Goal: Task Accomplishment & Management: Complete application form

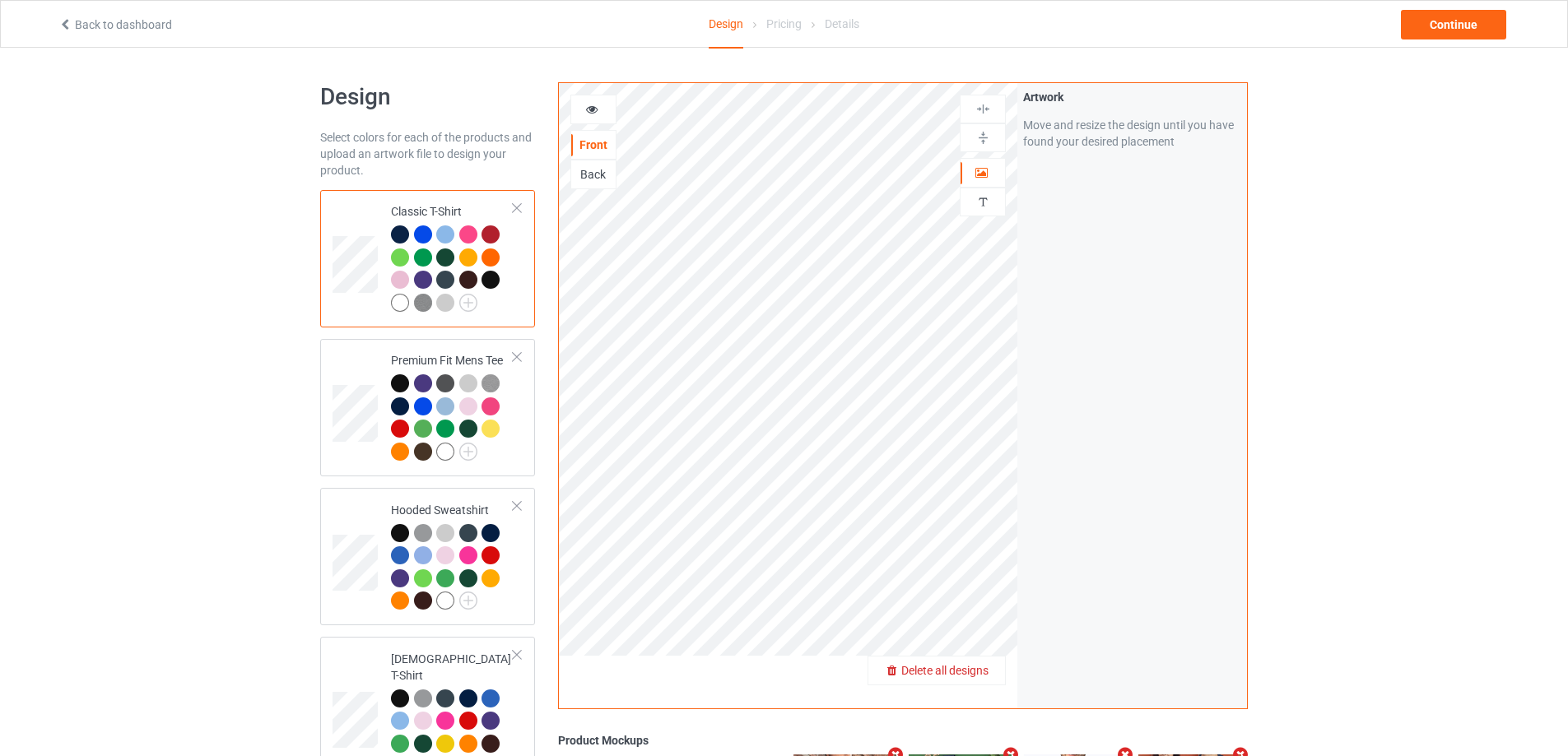
click at [979, 676] on span "Delete all designs" at bounding box center [944, 671] width 87 height 13
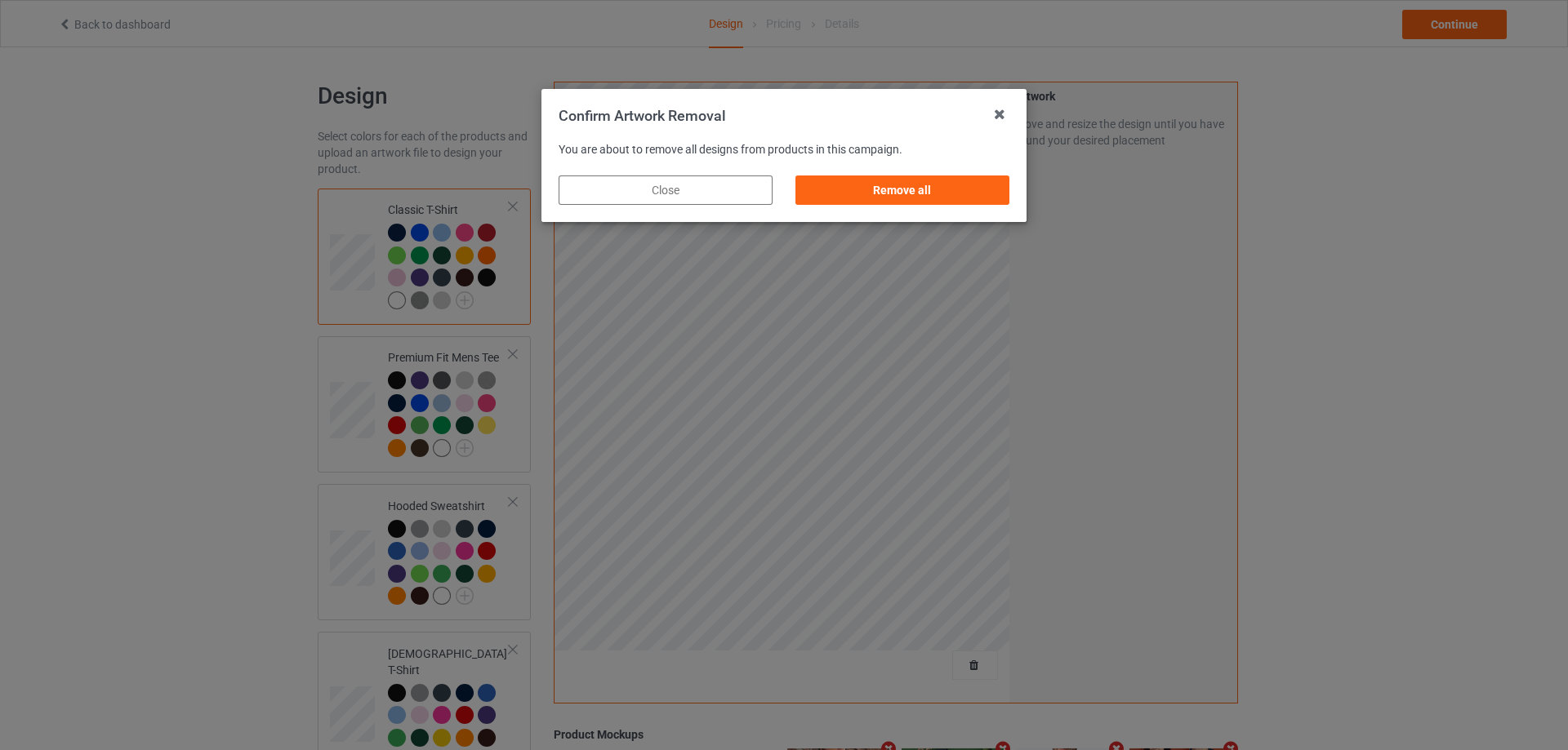
click at [970, 210] on div "Remove all" at bounding box center [902, 190] width 237 height 53
click at [979, 196] on div "Remove all" at bounding box center [902, 190] width 214 height 30
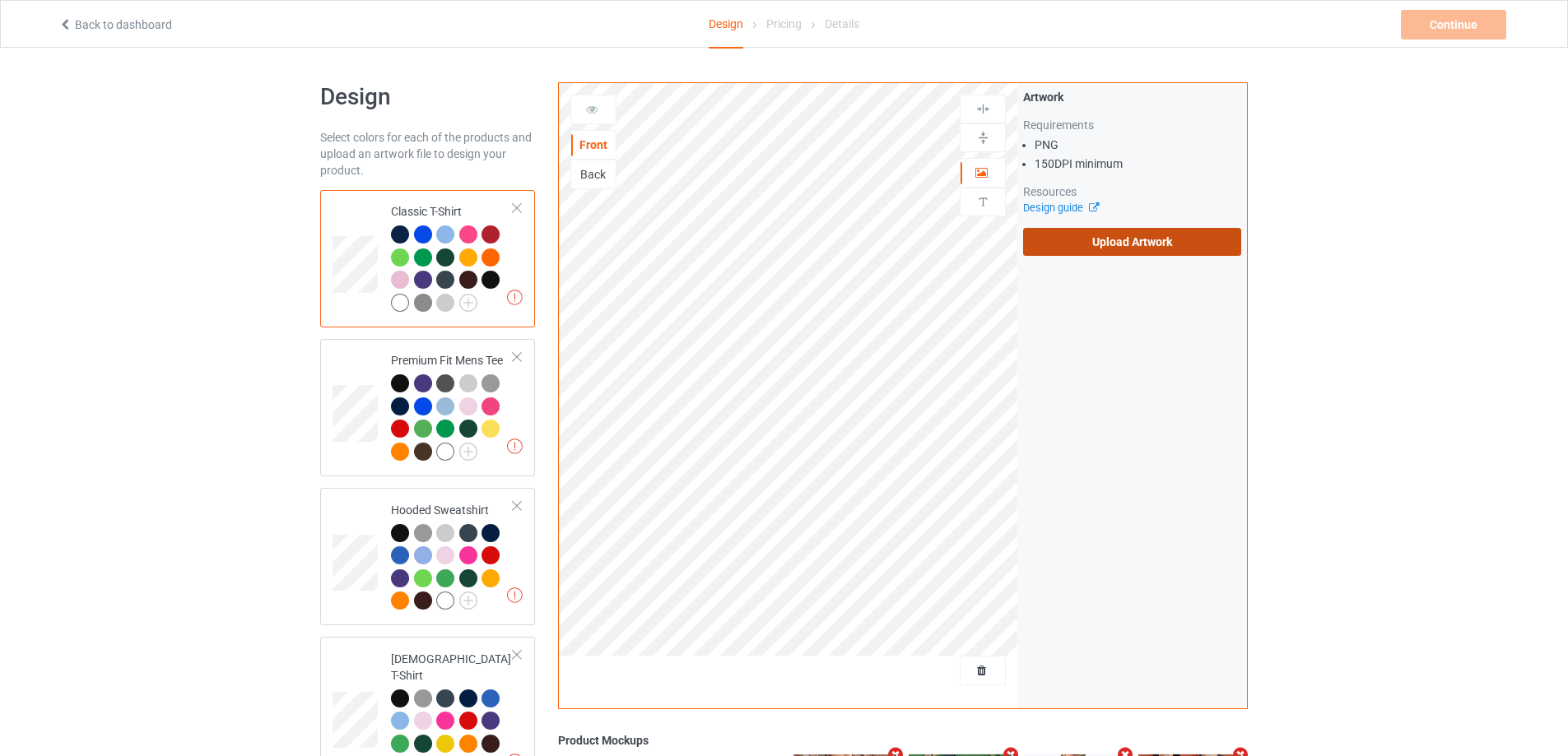
click at [1060, 228] on label "Upload Artwork" at bounding box center [1133, 242] width 218 height 28
click at [0, 0] on input "Upload Artwork" at bounding box center [0, 0] width 0 height 0
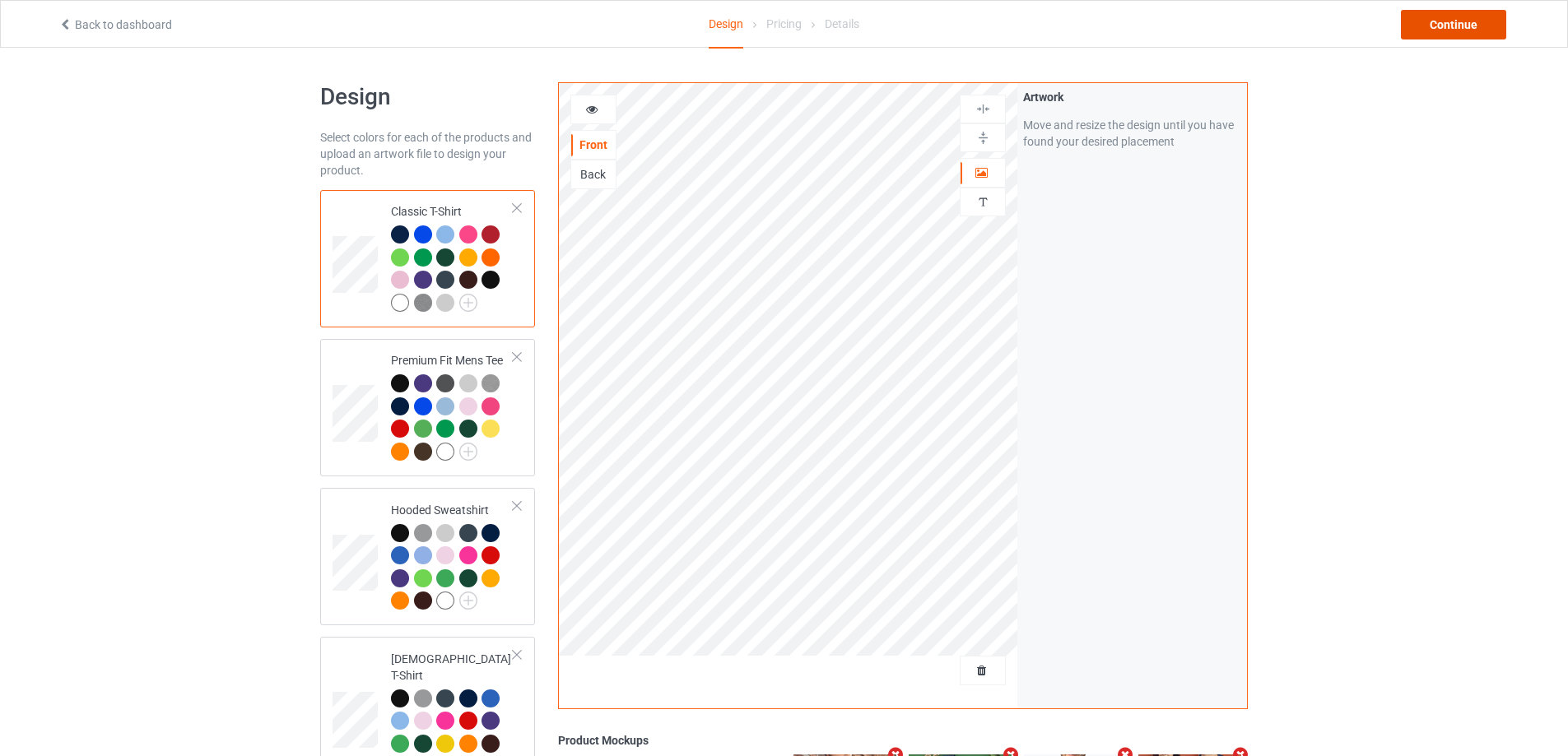
click at [1479, 18] on div "Continue" at bounding box center [1453, 25] width 105 height 30
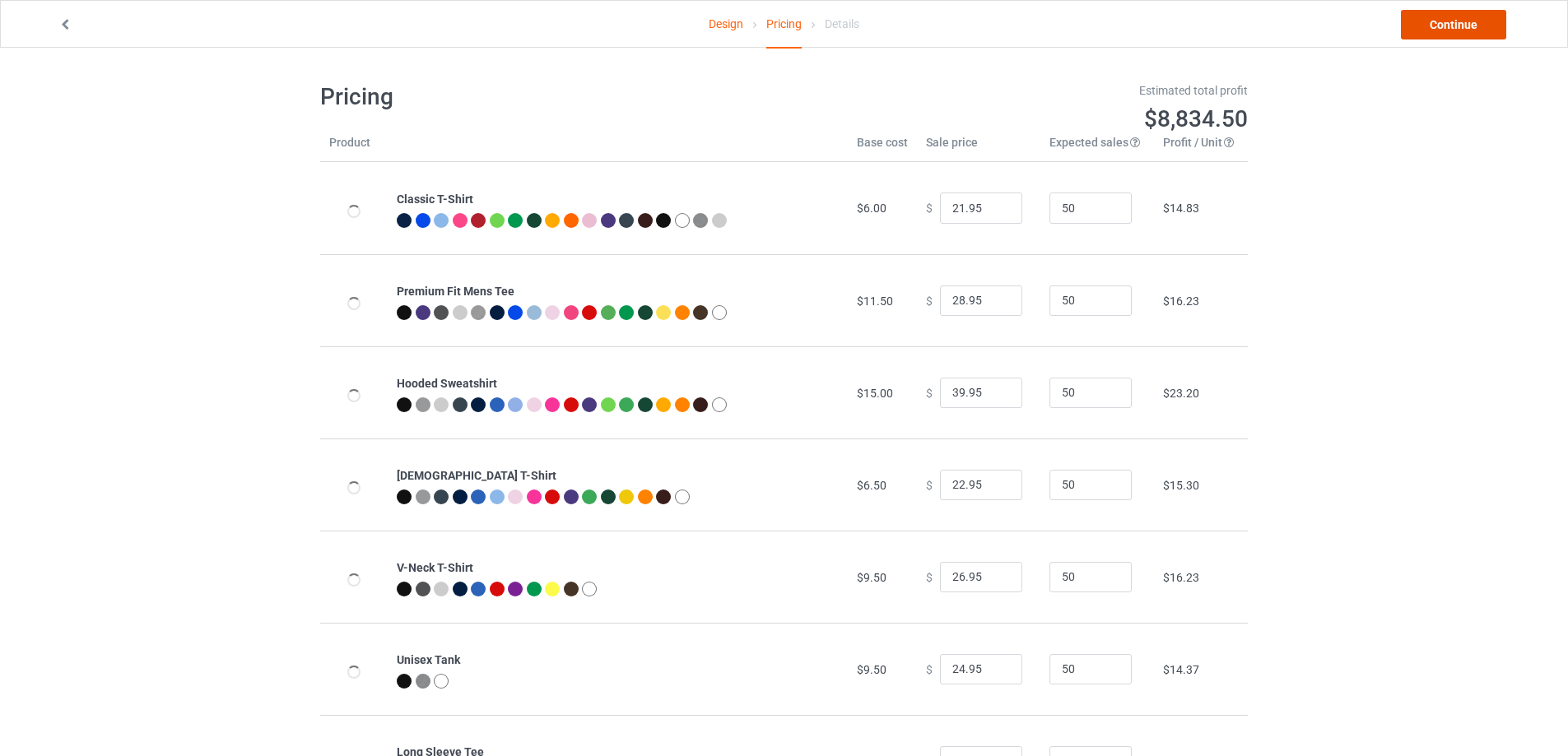
click at [1479, 18] on link "Continue" at bounding box center [1453, 25] width 105 height 30
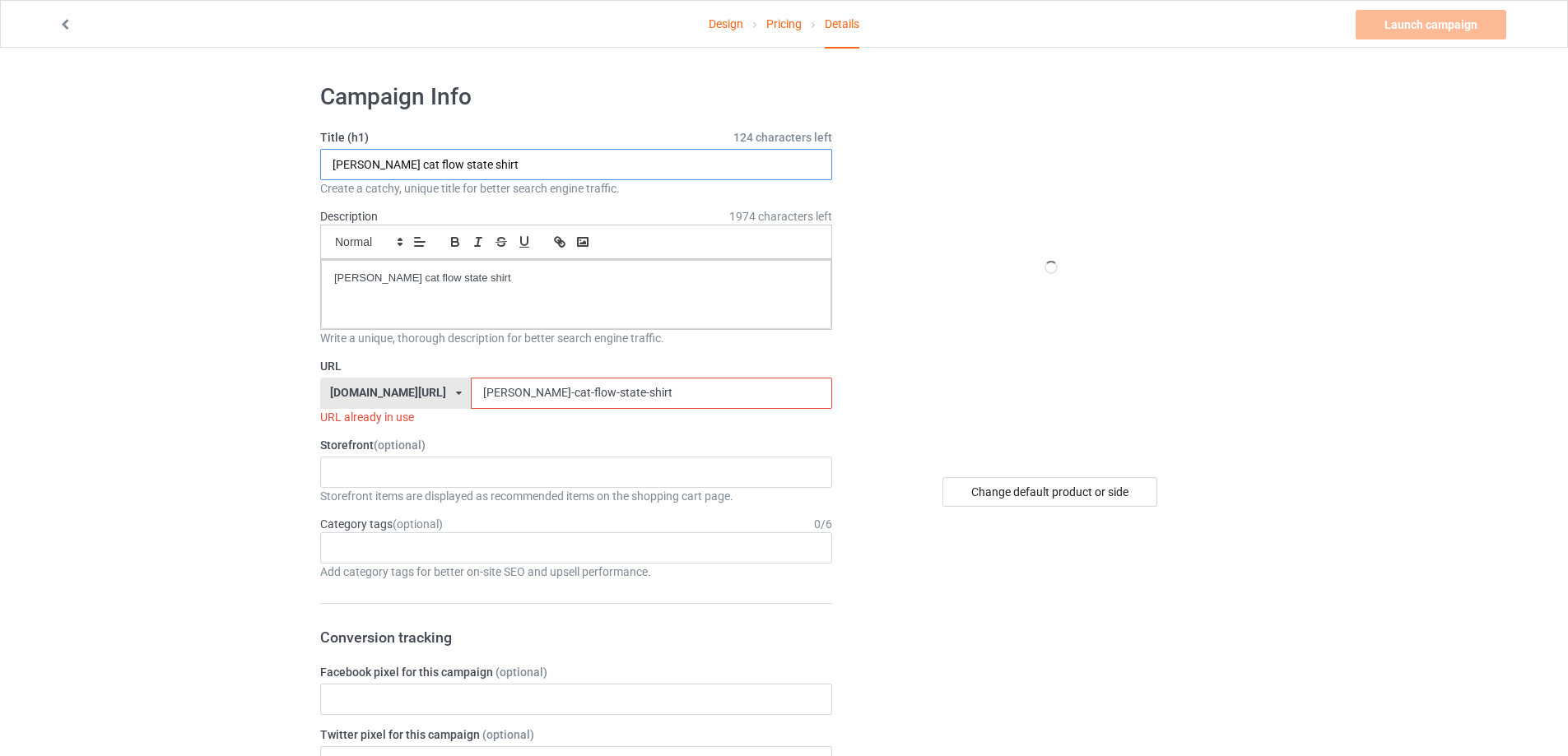
drag, startPoint x: 495, startPoint y: 172, endPoint x: 468, endPoint y: 298, distance: 128.9
paste input "Cankles Unisex S"
type input "Cankles Unisex Shirt"
drag, startPoint x: 333, startPoint y: 277, endPoint x: 133, endPoint y: 277, distance: 200.0
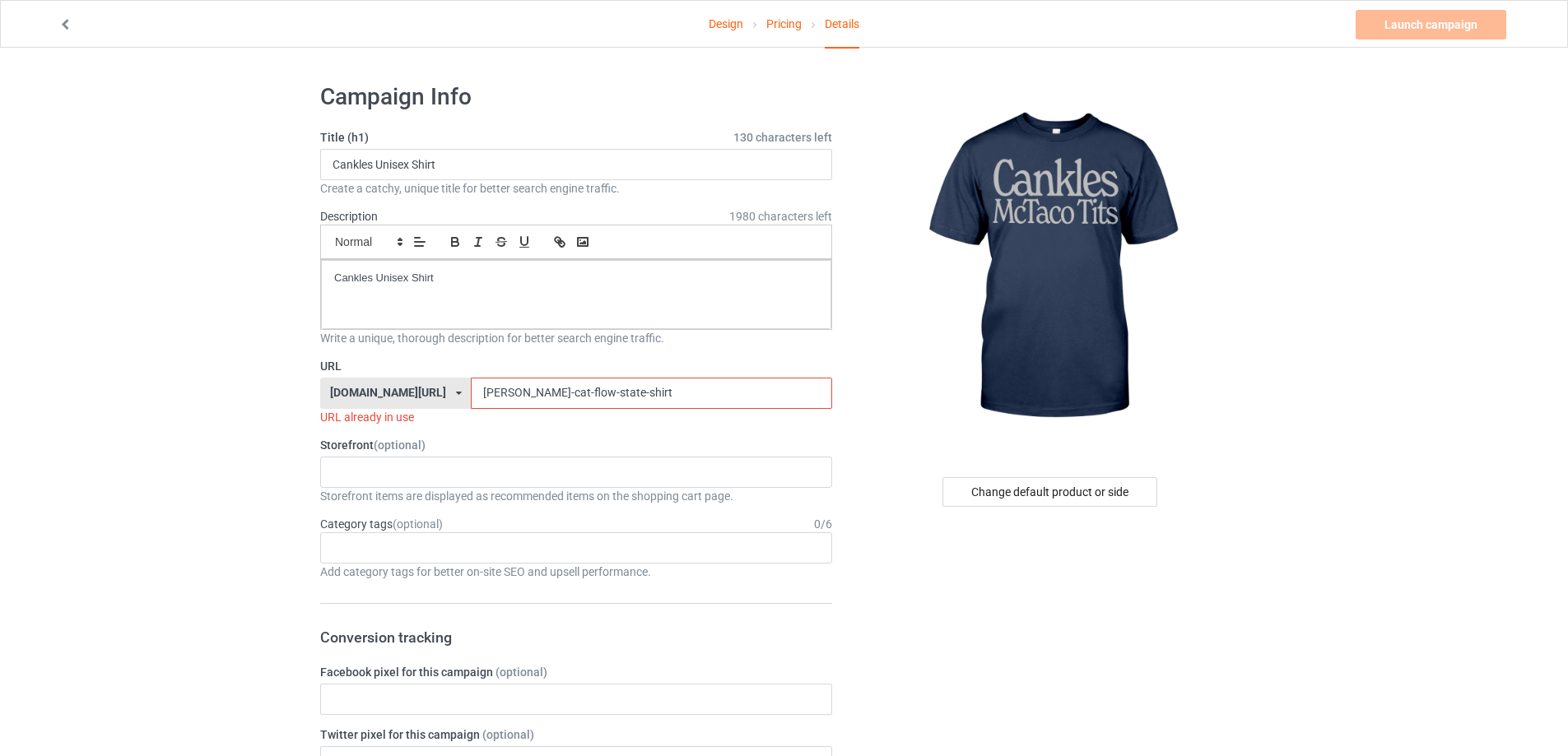
drag, startPoint x: 578, startPoint y: 398, endPoint x: 323, endPoint y: 398, distance: 255.0
click at [323, 398] on div "[DOMAIN_NAME][URL] [DOMAIN_NAME][URL] [DOMAIN_NAME][URL] 5cd2f964b197f721e1cad2…" at bounding box center [576, 394] width 512 height 31
paste input "Cankles Unisex S"
click at [575, 393] on input "Cankles Unisex Shirt" at bounding box center [651, 394] width 361 height 31
click at [477, 403] on input "Cankles Unisex Shirt" at bounding box center [651, 394] width 361 height 31
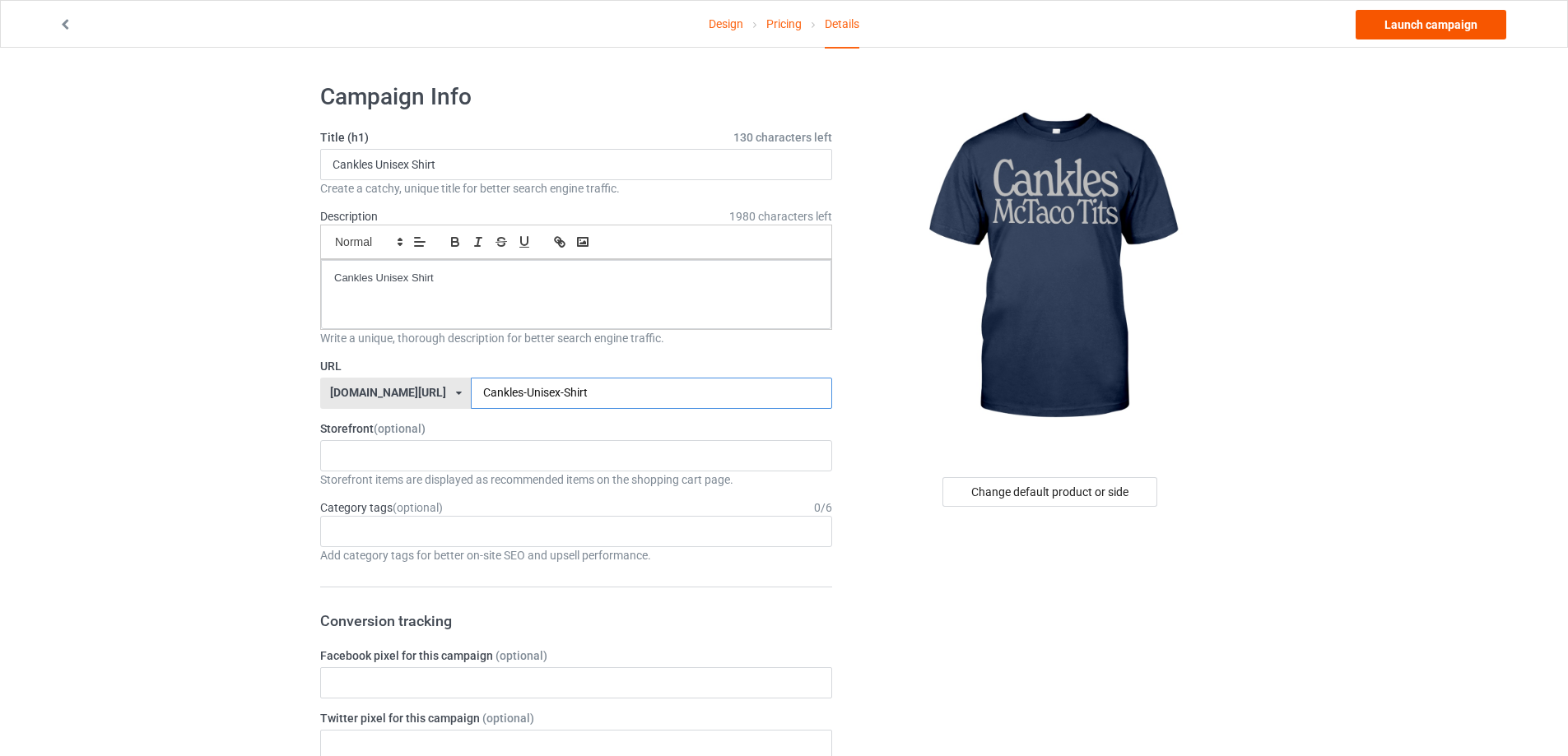
type input "Cankles-Unisex-Shirt"
click at [1479, 21] on link "Launch campaign" at bounding box center [1431, 25] width 151 height 30
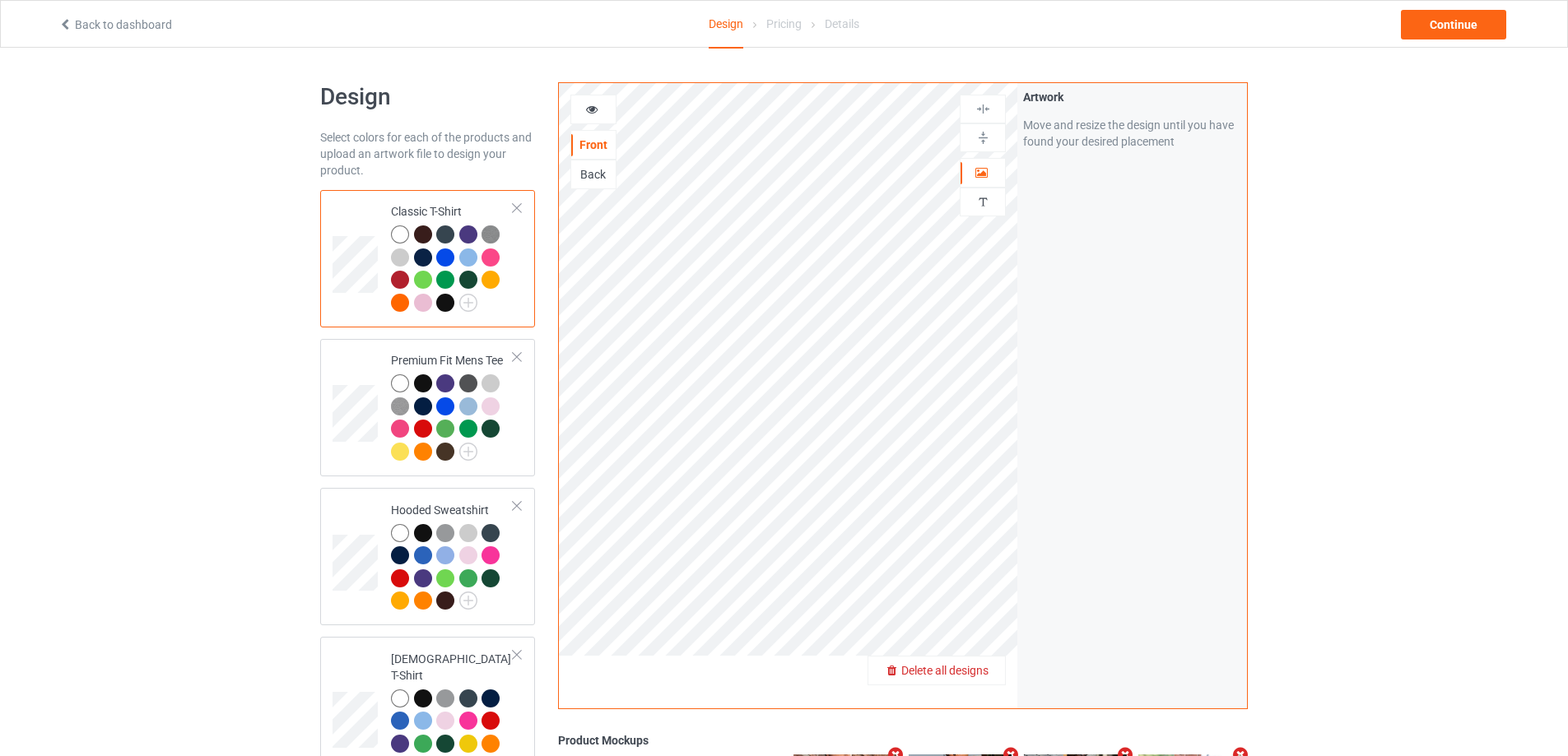
click at [975, 677] on span "Delete all designs" at bounding box center [944, 671] width 87 height 13
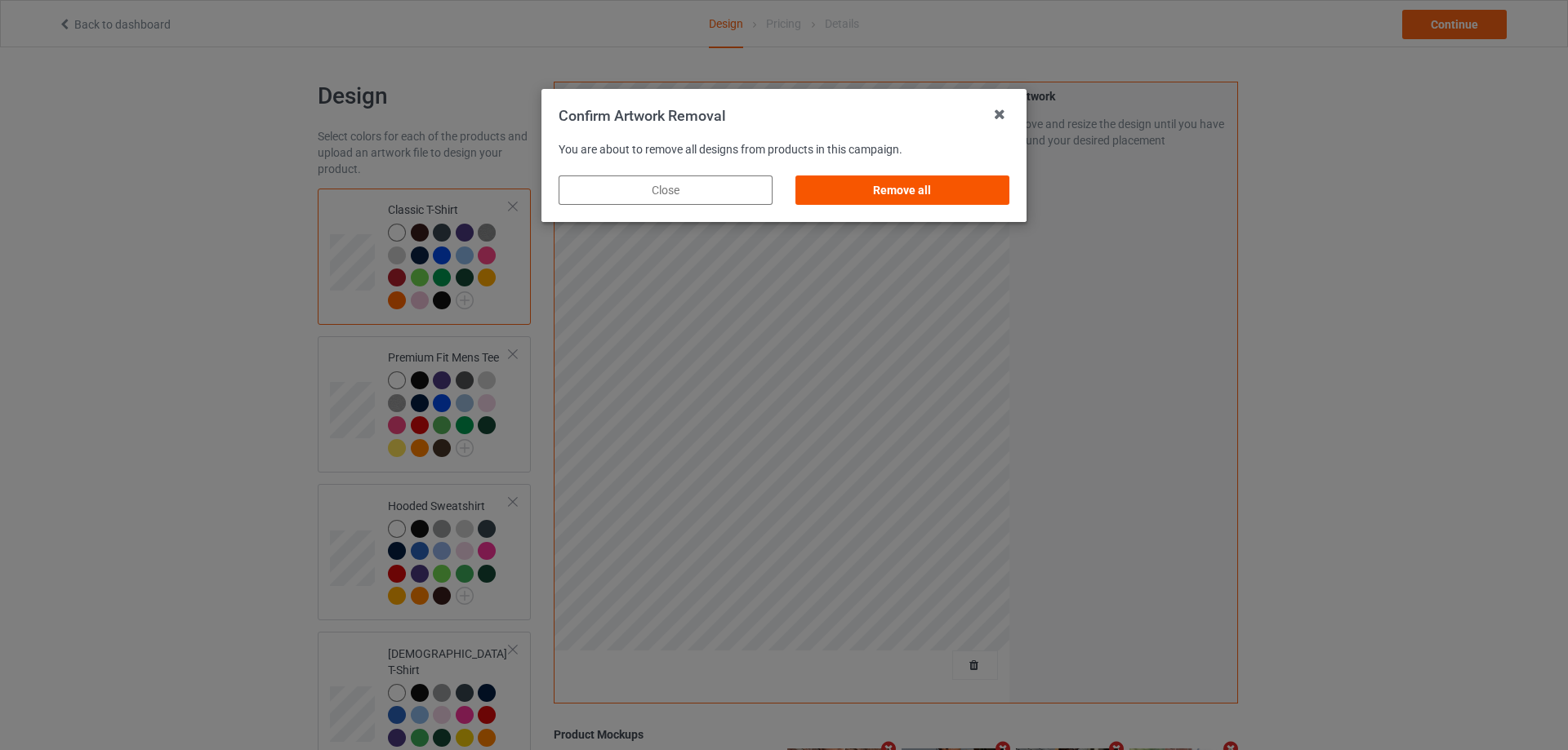
click at [973, 194] on div "Remove all" at bounding box center [902, 190] width 214 height 30
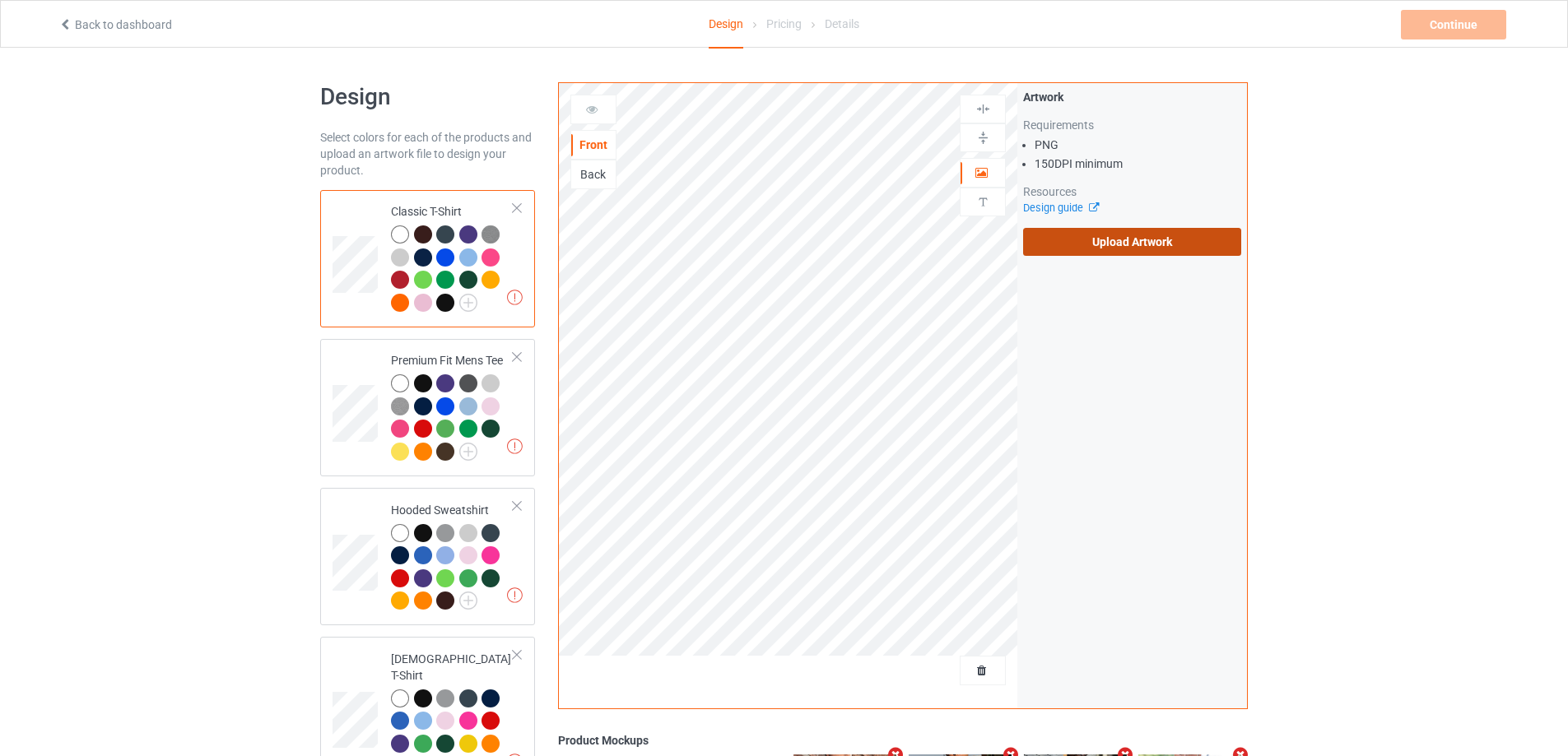
click at [1110, 242] on label "Upload Artwork" at bounding box center [1133, 242] width 218 height 28
click at [0, 0] on input "Upload Artwork" at bounding box center [0, 0] width 0 height 0
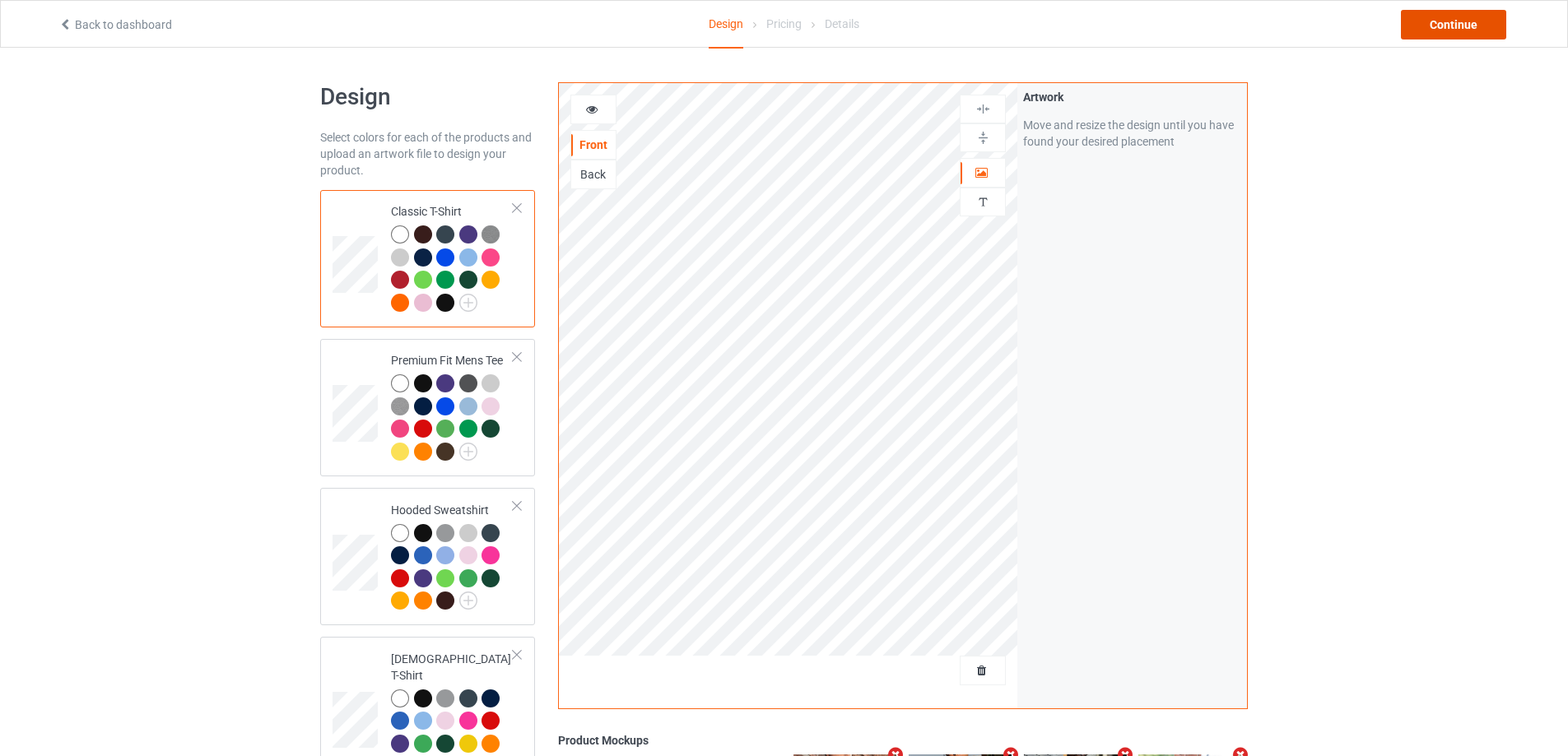
click at [1455, 26] on div "Continue" at bounding box center [1453, 25] width 105 height 30
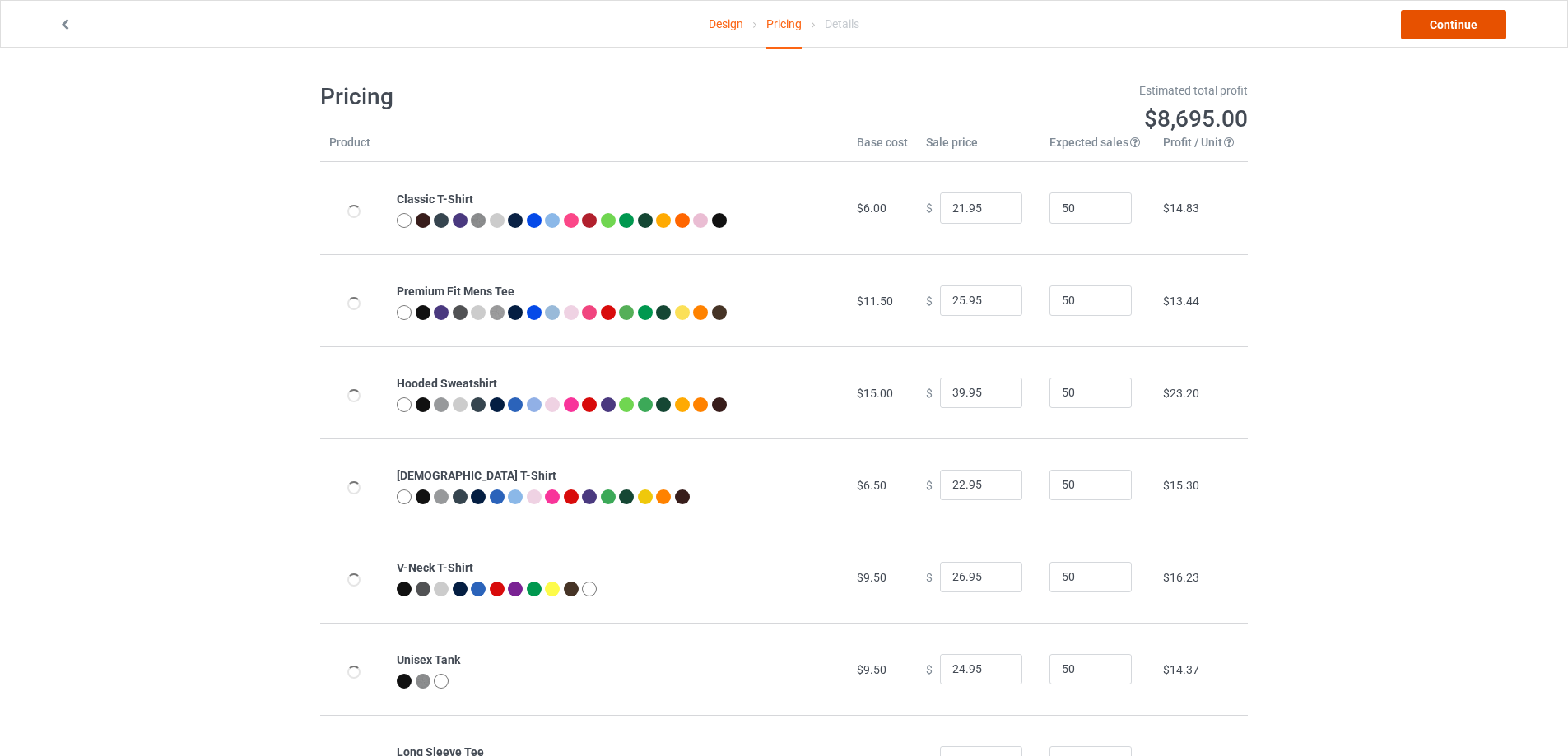
click at [1455, 26] on link "Continue" at bounding box center [1453, 25] width 105 height 30
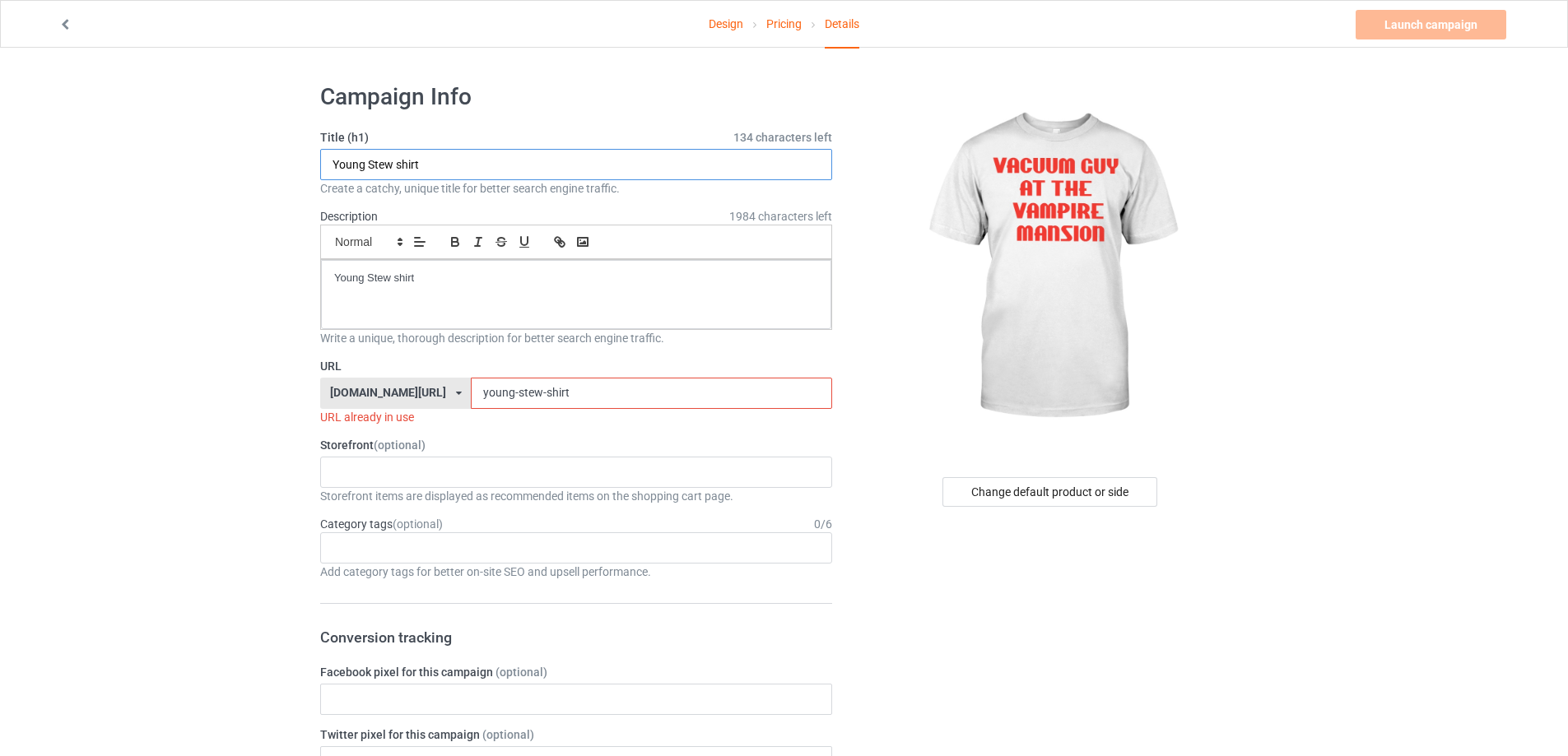
drag, startPoint x: 291, startPoint y: 155, endPoint x: 265, endPoint y: 165, distance: 27.9
paste input "vacuum guy at the vampire mansion"
type input "vacuum guy at the vampire mansion shirt"
drag, startPoint x: 490, startPoint y: 294, endPoint x: 228, endPoint y: 293, distance: 262.0
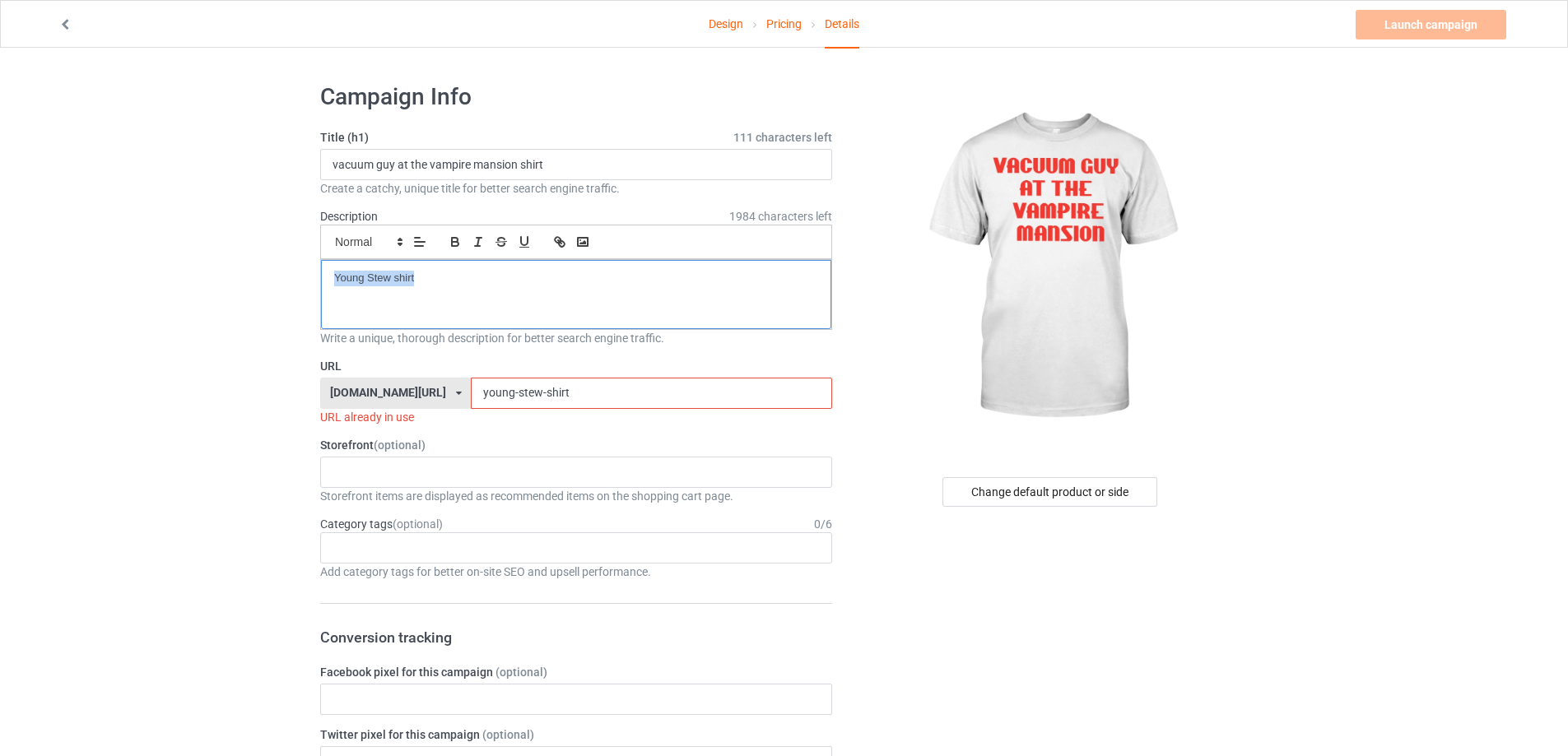
drag, startPoint x: 540, startPoint y: 392, endPoint x: 394, endPoint y: 392, distance: 146.0
click at [394, 392] on div "teechip.com/ teetrendus.com/ teechip.com/ 5cd2f964b197f721e1cad219 587d0d41cee3…" at bounding box center [576, 394] width 512 height 31
paste input "vacuum-guy-at-the-vampire-mansion"
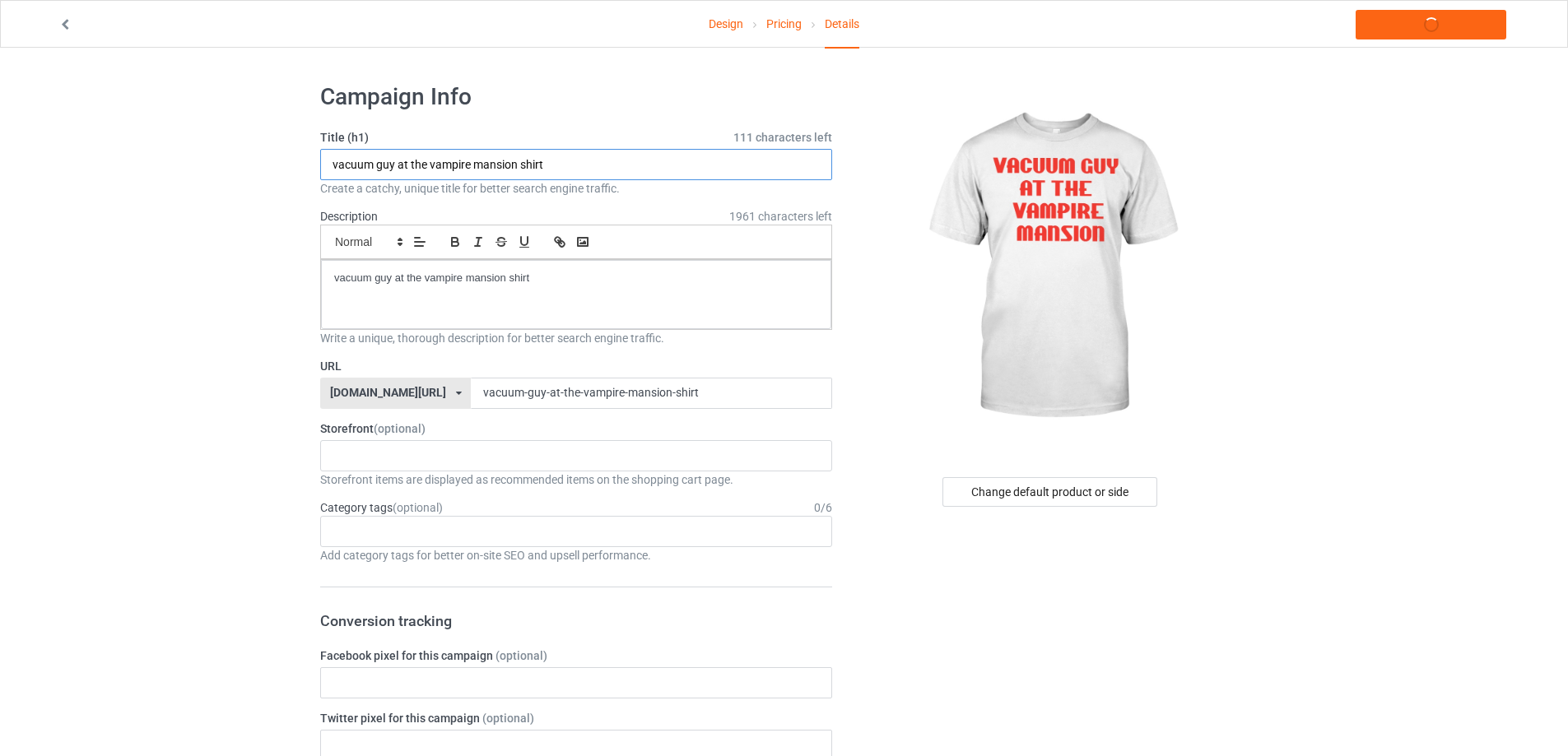
drag, startPoint x: 589, startPoint y: 165, endPoint x: 381, endPoint y: 179, distance: 208.5
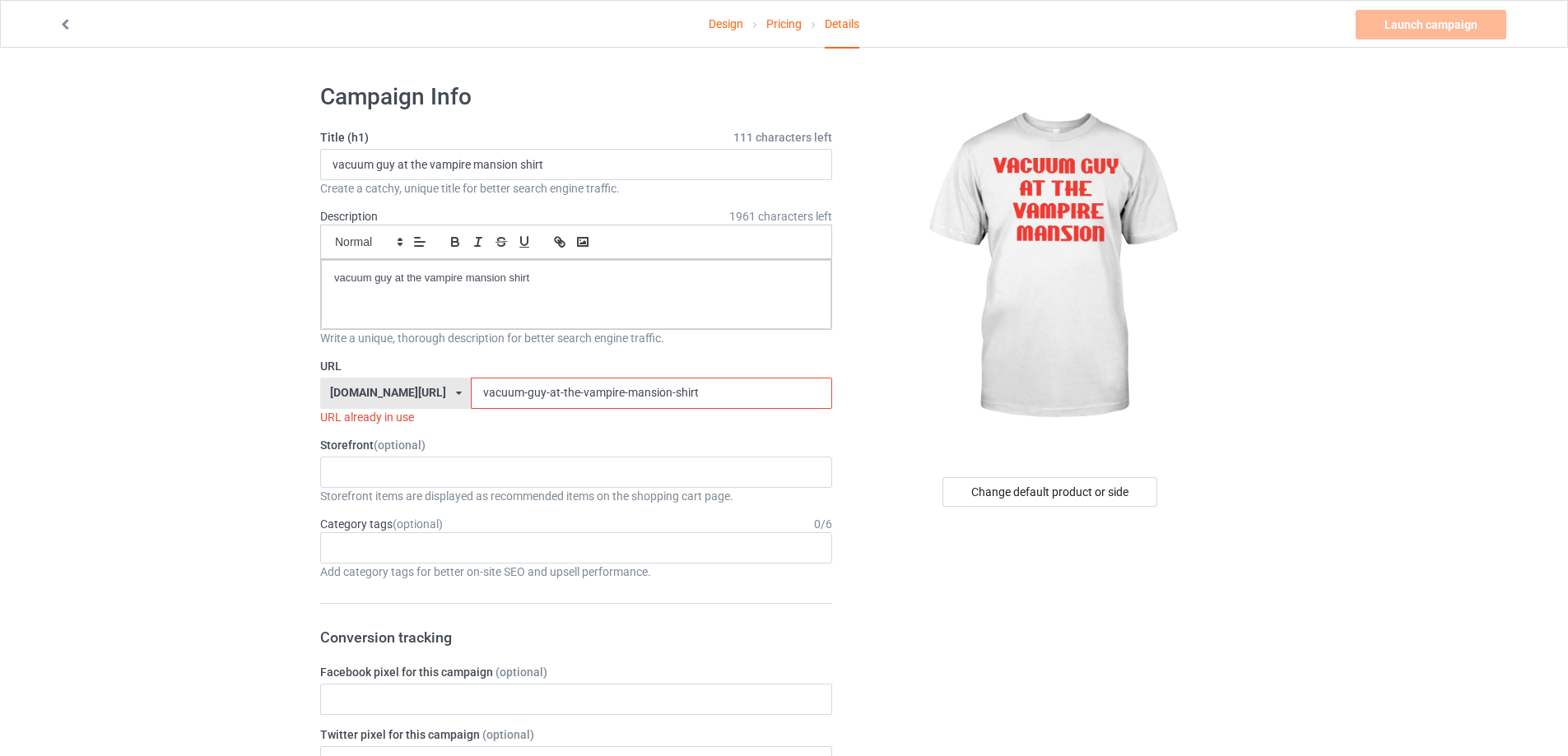
click at [664, 407] on input "vacuum-guy-at-the-vampire-mansion-shirt" at bounding box center [651, 394] width 361 height 31
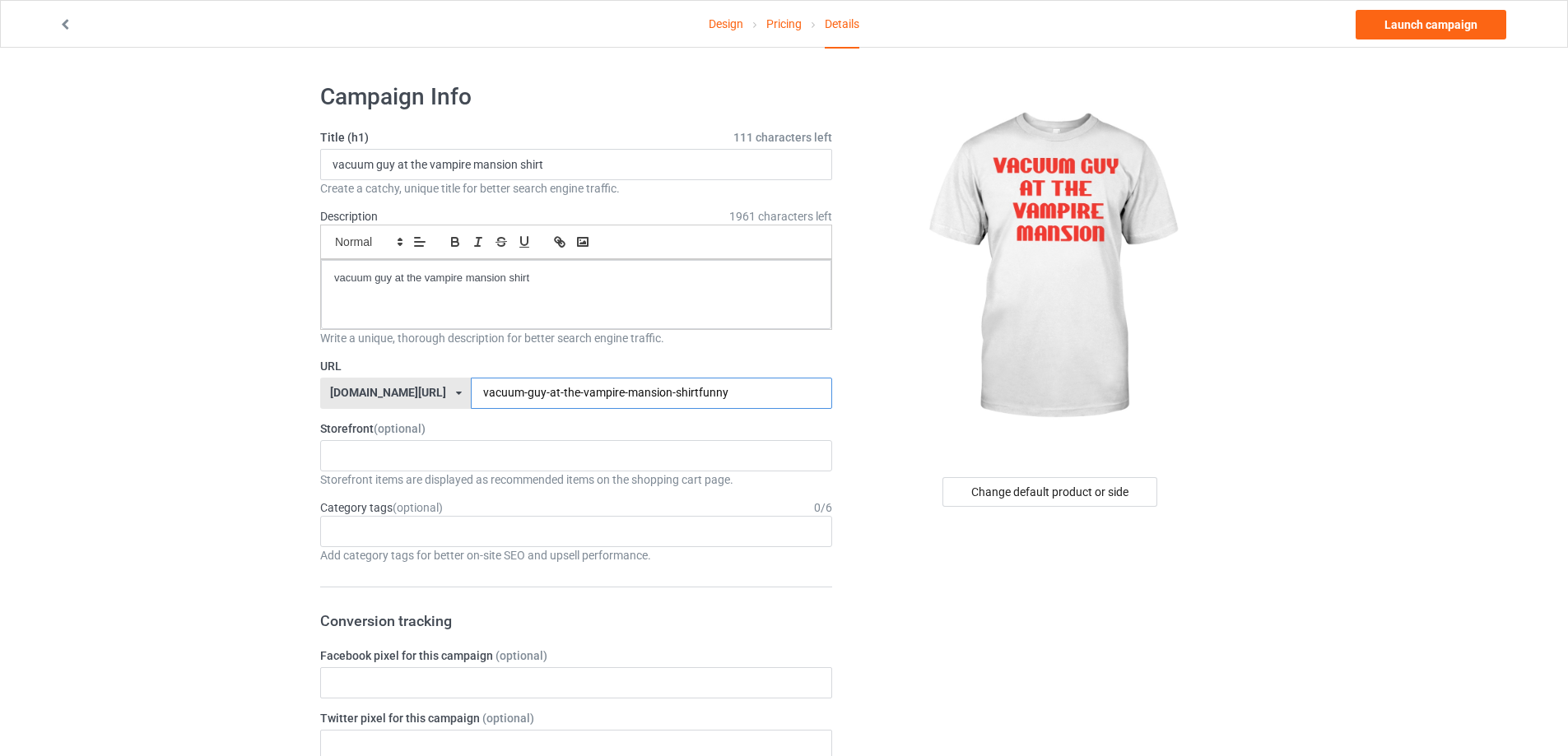
click at [648, 391] on input "vacuum-guy-at-the-vampire-mansion-shirtfunny" at bounding box center [651, 394] width 361 height 31
type input "vacuum-guy-at-the-vampire-mansion-shirt-funny"
click at [1468, 40] on div "Design Pricing Details Launch campaign" at bounding box center [784, 24] width 1474 height 46
click at [1472, 24] on link "Launch campaign" at bounding box center [1431, 25] width 151 height 30
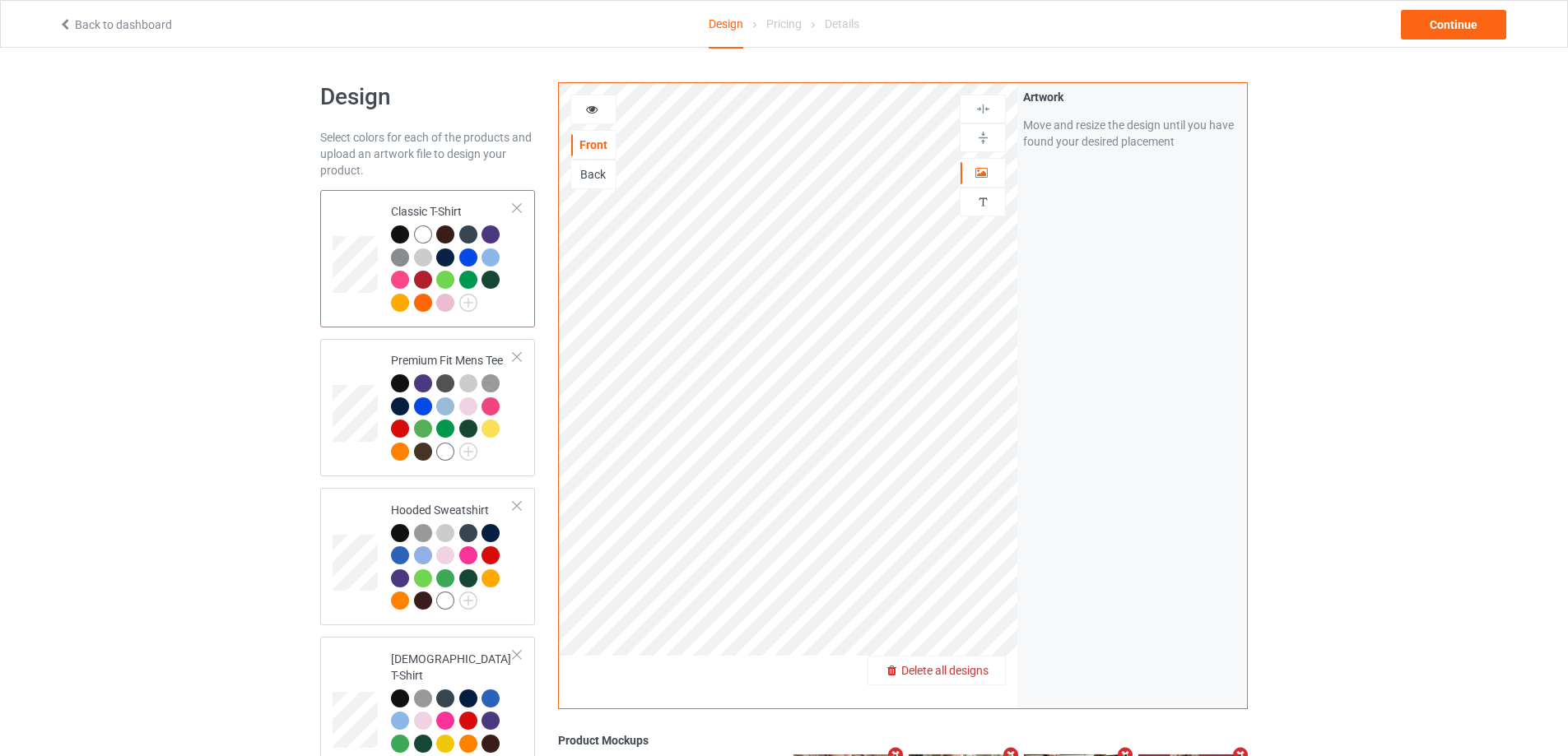
click at [975, 668] on span "Delete all designs" at bounding box center [944, 671] width 87 height 13
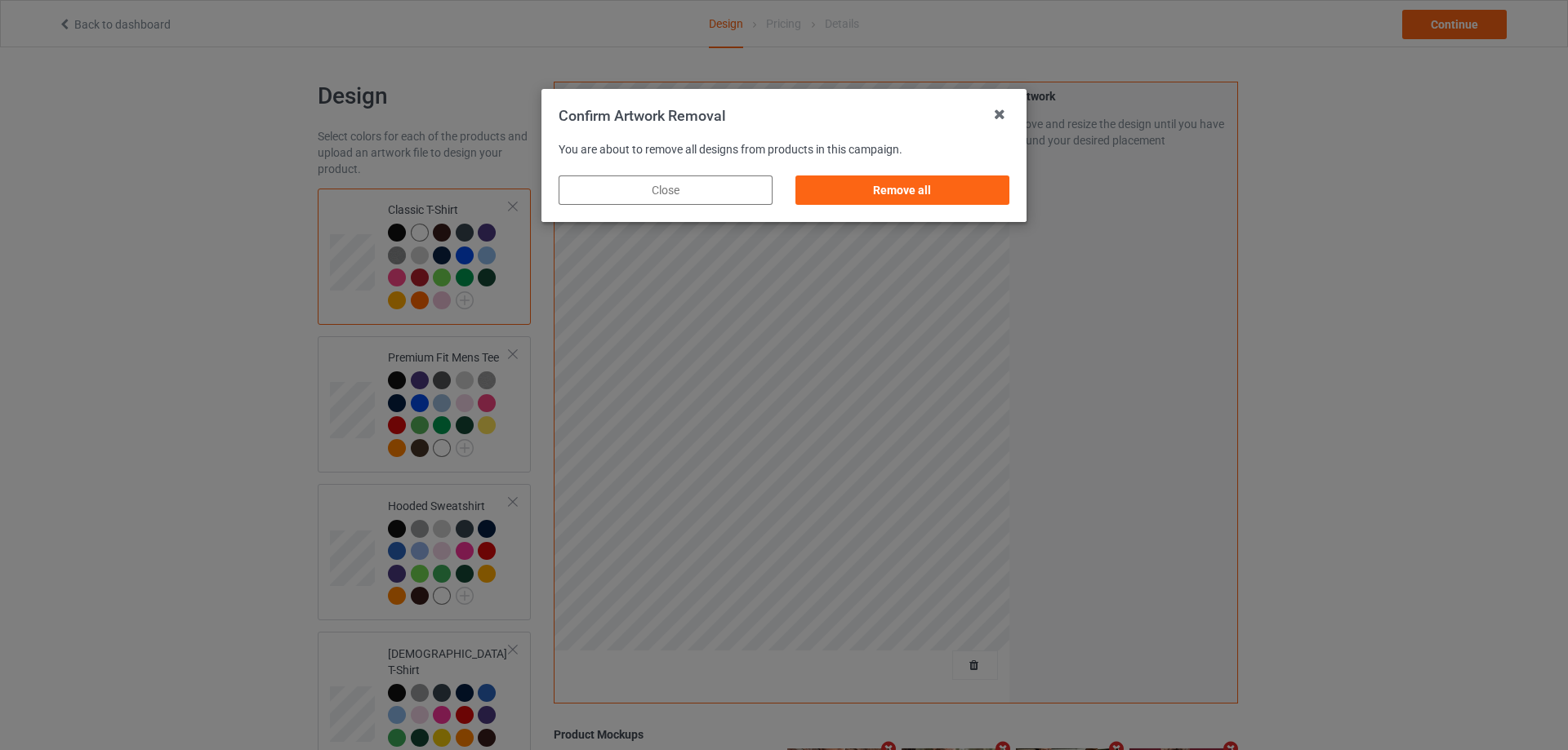
click at [969, 198] on div "Remove all" at bounding box center [902, 190] width 214 height 30
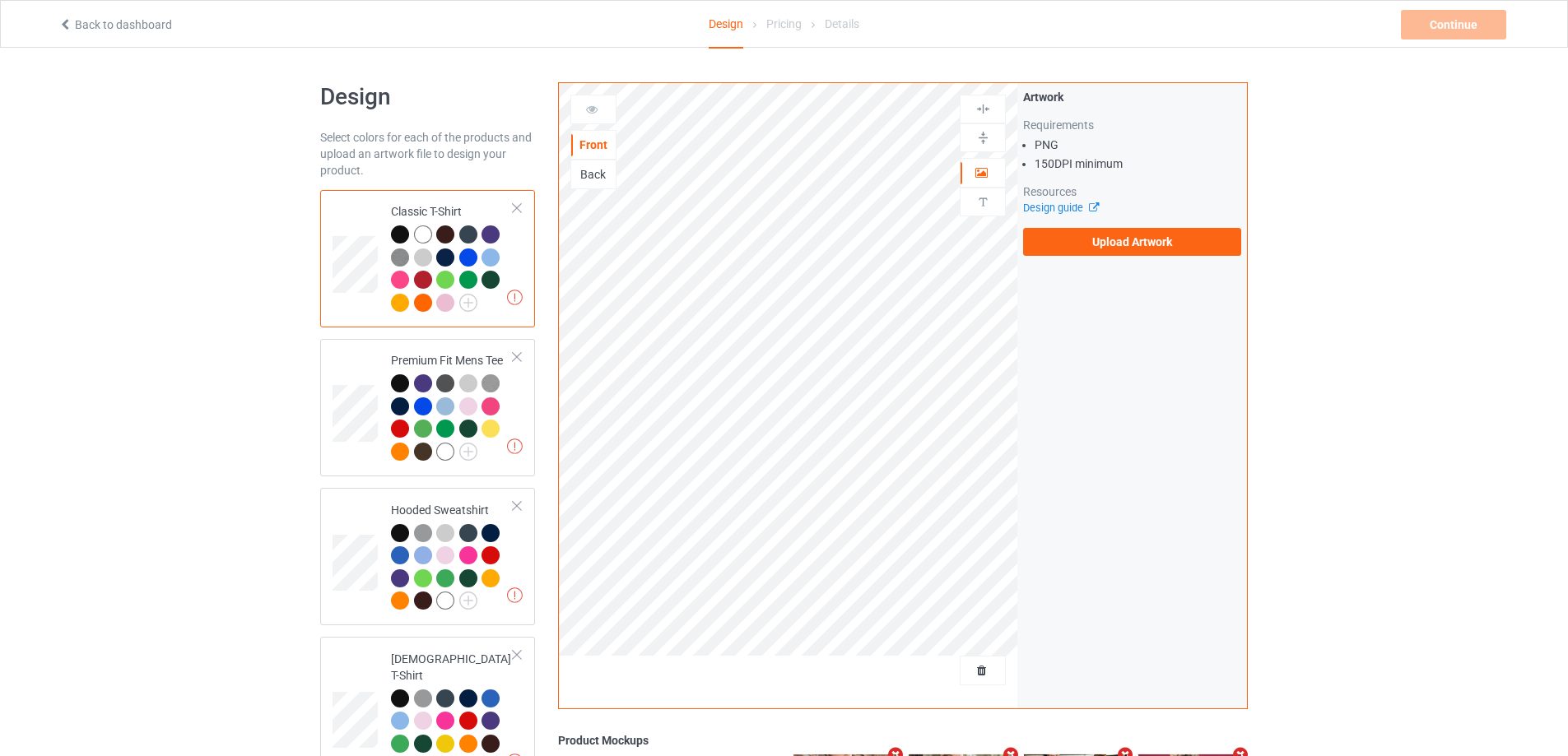
click at [1149, 261] on div "Artwork Requirements PNG 150 DPI minimum Resources Design guide Upload Artwork" at bounding box center [1133, 395] width 230 height 625
click at [1158, 242] on label "Upload Artwork" at bounding box center [1133, 242] width 218 height 28
click at [0, 0] on input "Upload Artwork" at bounding box center [0, 0] width 0 height 0
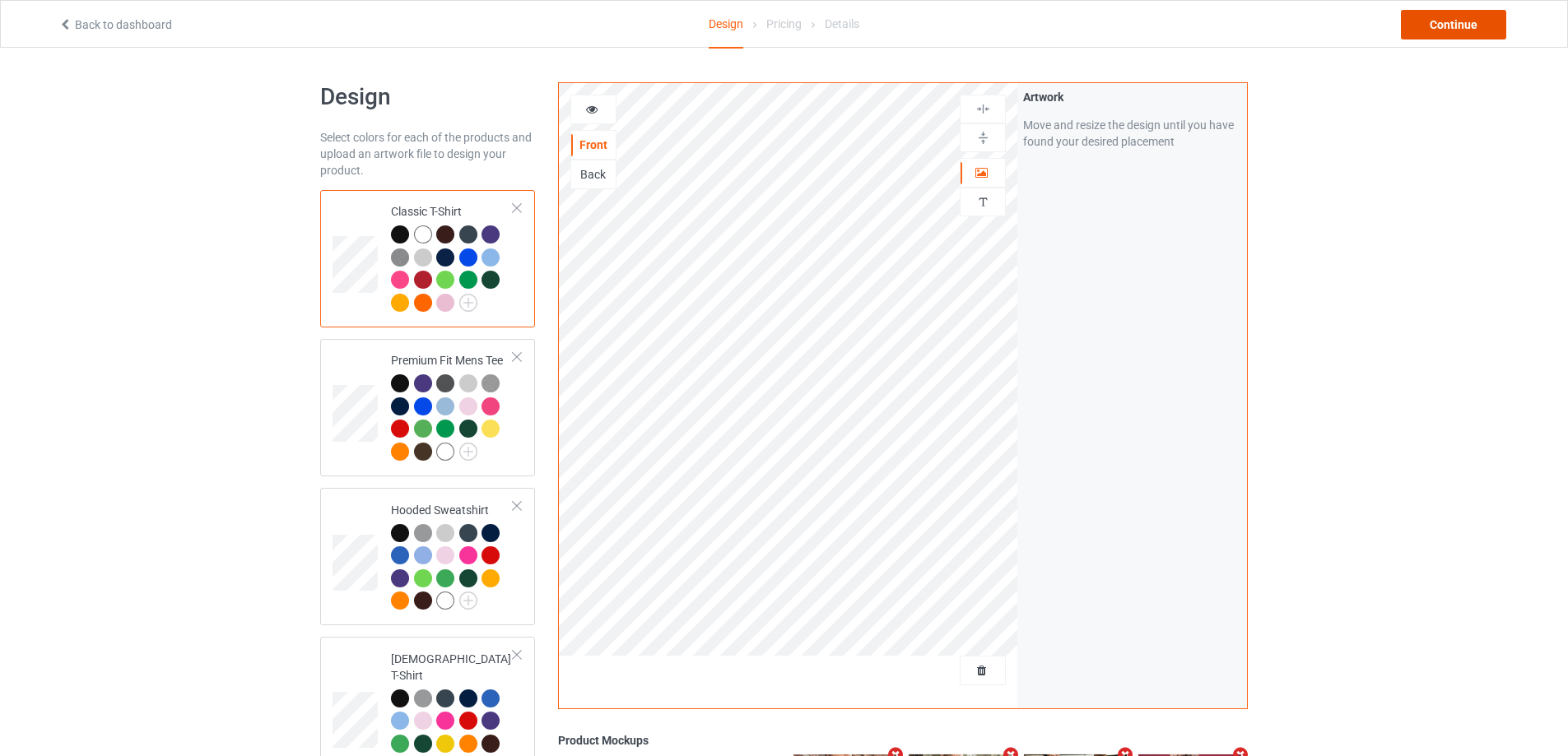
click at [1442, 22] on div "Continue" at bounding box center [1453, 25] width 105 height 30
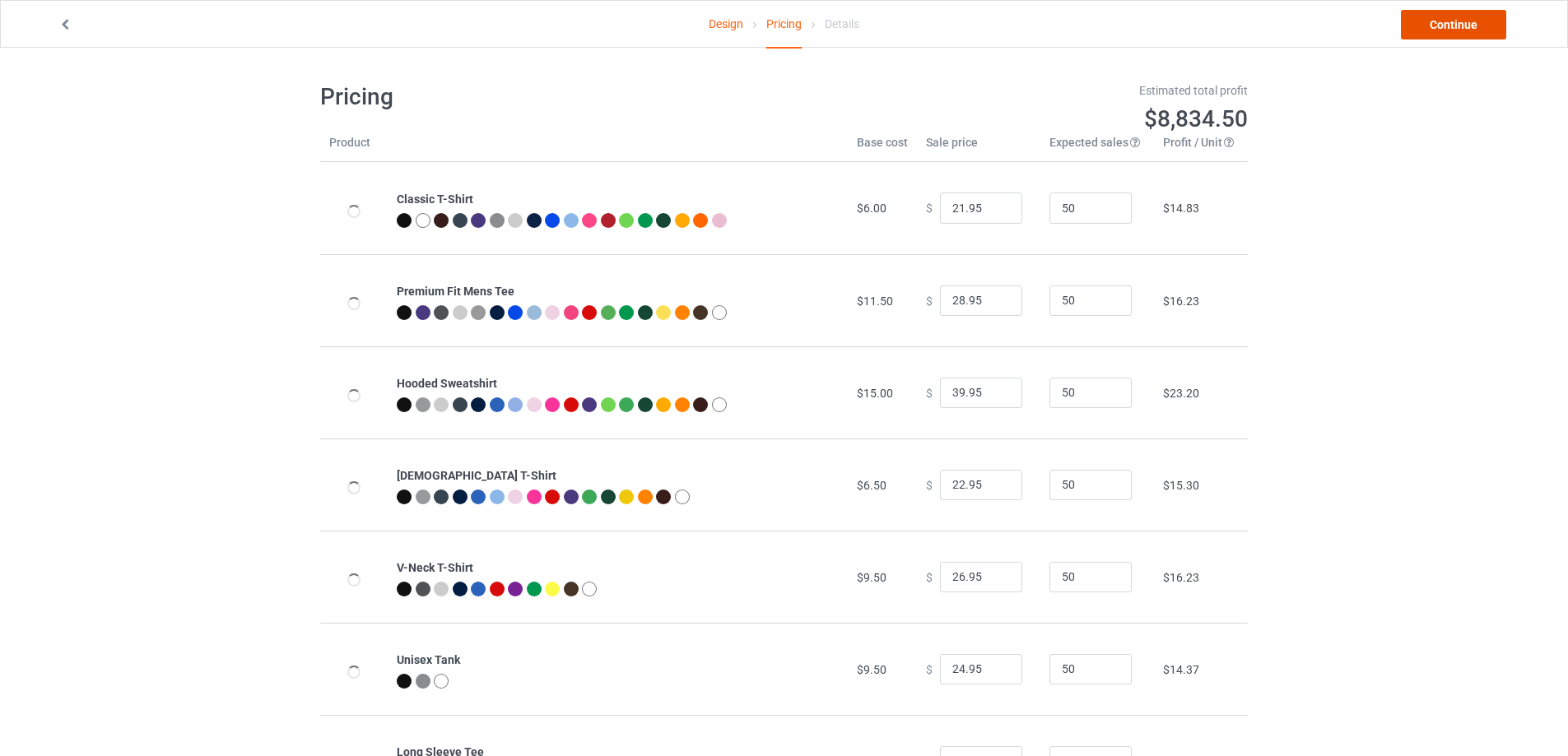
click at [1442, 22] on link "Continue" at bounding box center [1453, 25] width 105 height 30
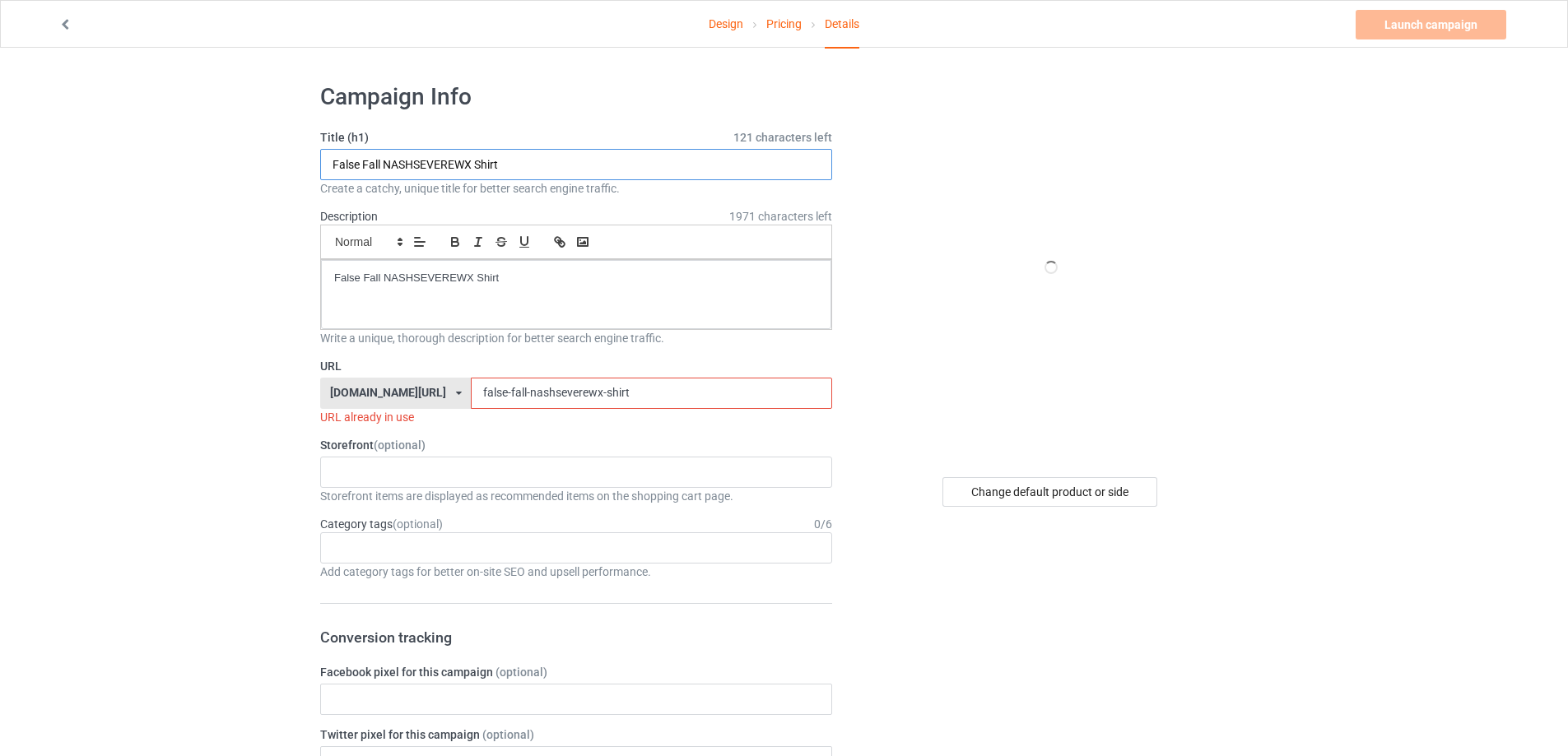
drag, startPoint x: 250, startPoint y: 178, endPoint x: 250, endPoint y: 193, distance: 15.0
paste input "Alex Rosen Mug Shot 1"
type input "Alex Rosen Mug Shot 1 Shirt"
drag, startPoint x: 336, startPoint y: 281, endPoint x: 317, endPoint y: 383, distance: 103.8
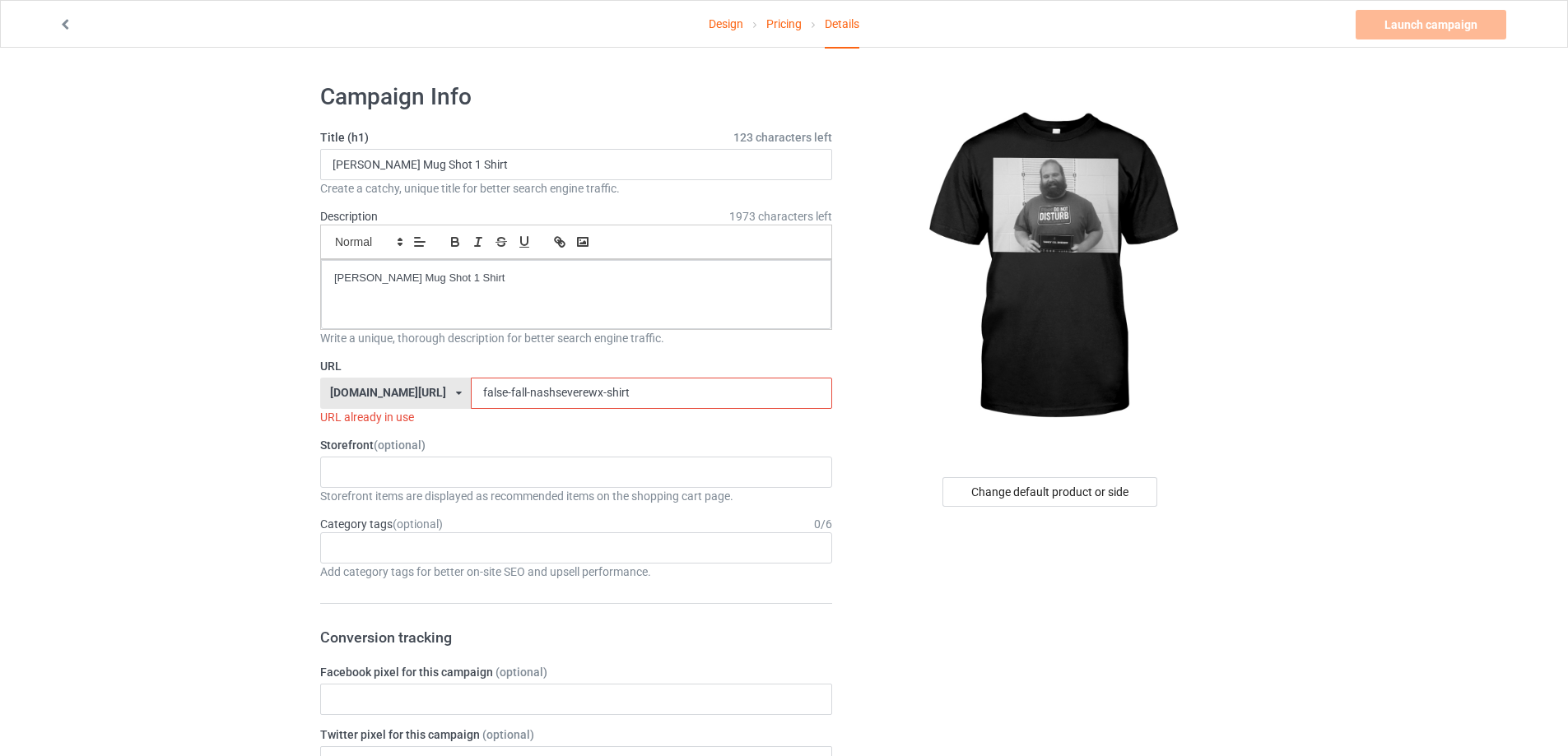
drag, startPoint x: 590, startPoint y: 394, endPoint x: 244, endPoint y: 394, distance: 346.0
paste input "alex-rosen-mug-shot-1"
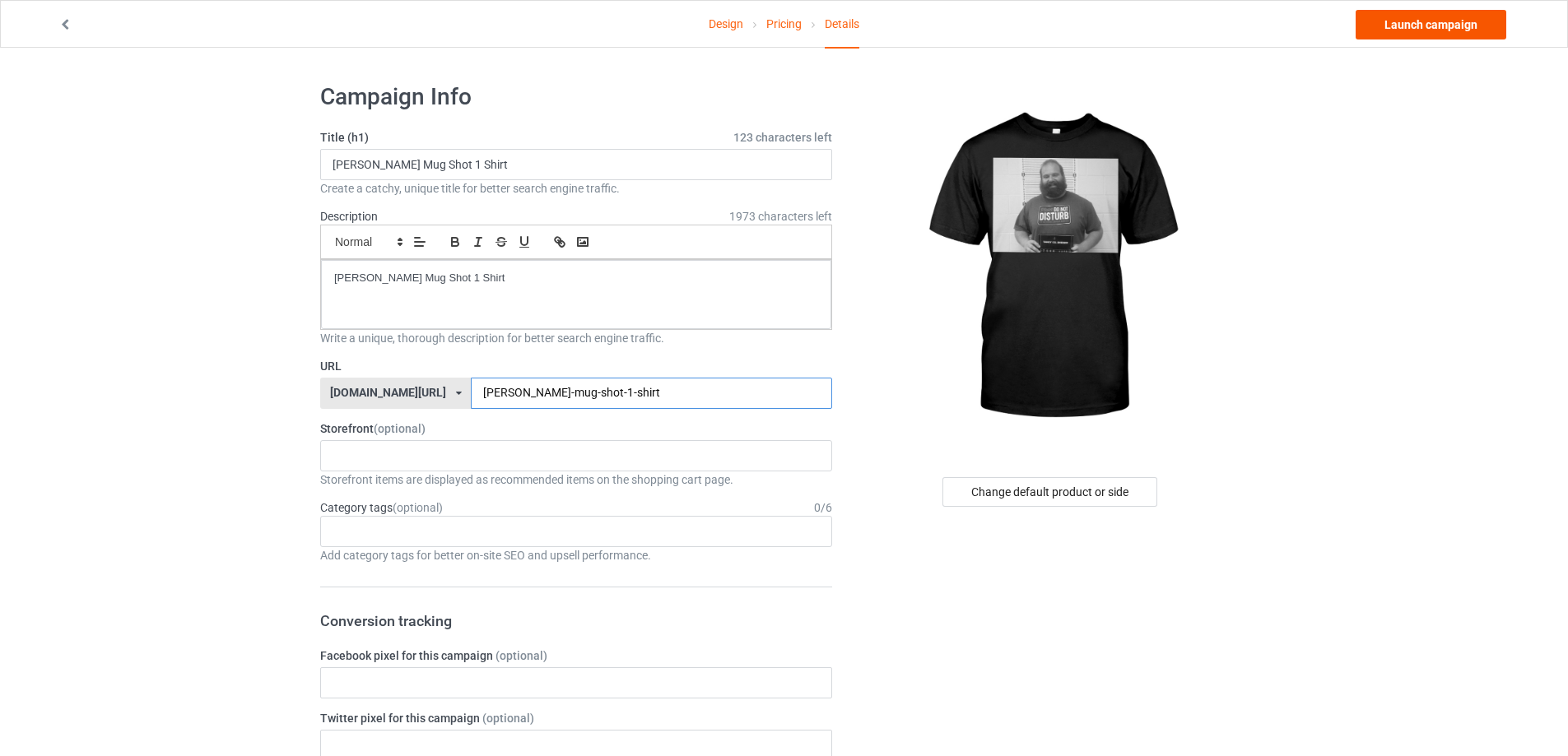
type input "alex-rosen-mug-shot-1-shirt"
click at [1456, 36] on link "Launch campaign" at bounding box center [1431, 25] width 151 height 30
